Goal: Information Seeking & Learning: Learn about a topic

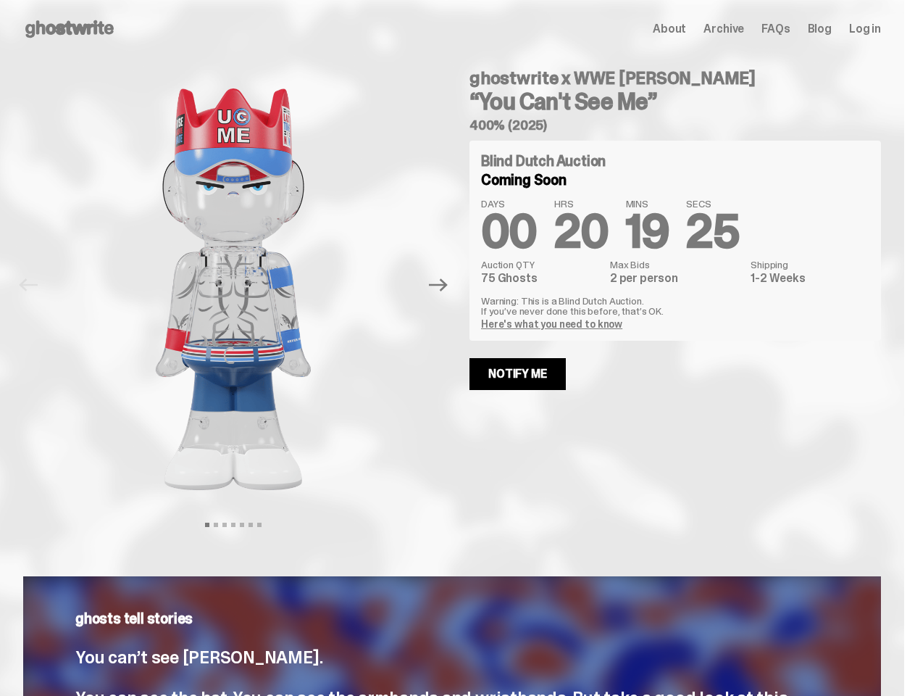
click at [457, 348] on div "ghostwrite x WWE [PERSON_NAME] “You Can't See Me” 400% (2025) Blind Dutch Aucti…" at bounding box center [666, 285] width 429 height 454
click at [242, 285] on img at bounding box center [234, 289] width 370 height 462
click at [444, 285] on icon "Next" at bounding box center [438, 285] width 19 height 13
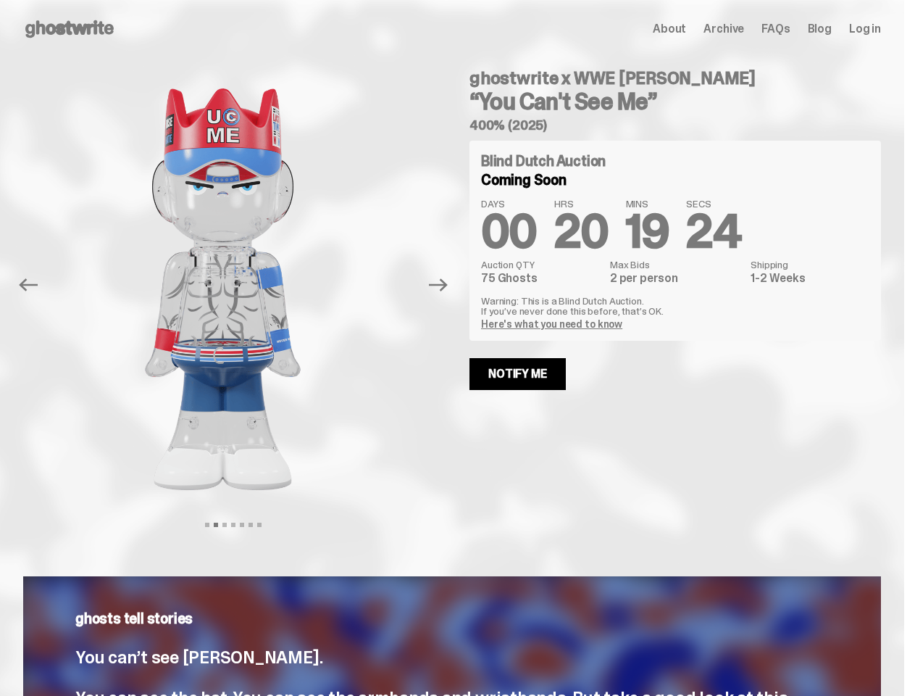
click at [0, 74] on div "ghostwrite x WWE [PERSON_NAME] “You Can't See Me” 400% (2025) Previous Next Vie…" at bounding box center [452, 299] width 904 height 483
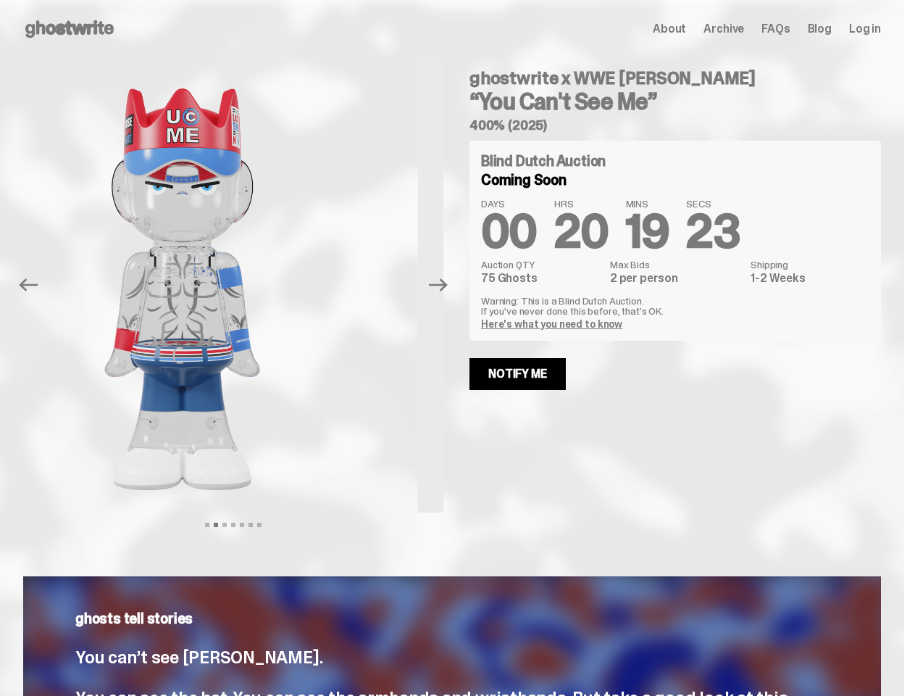
click at [554, 324] on link "Here's what you need to know" at bounding box center [551, 323] width 141 height 13
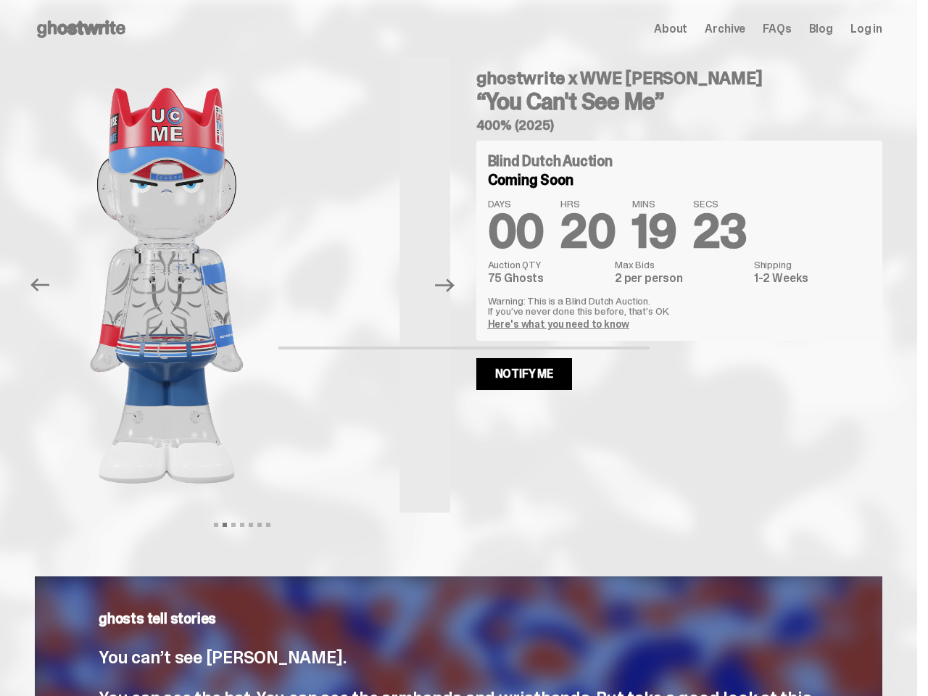
click at [523, 374] on div "How does a Blind Dutch Auction work? It’s easy: just bid the most you’re willin…" at bounding box center [464, 348] width 928 height 696
